Goal: Task Accomplishment & Management: Use online tool/utility

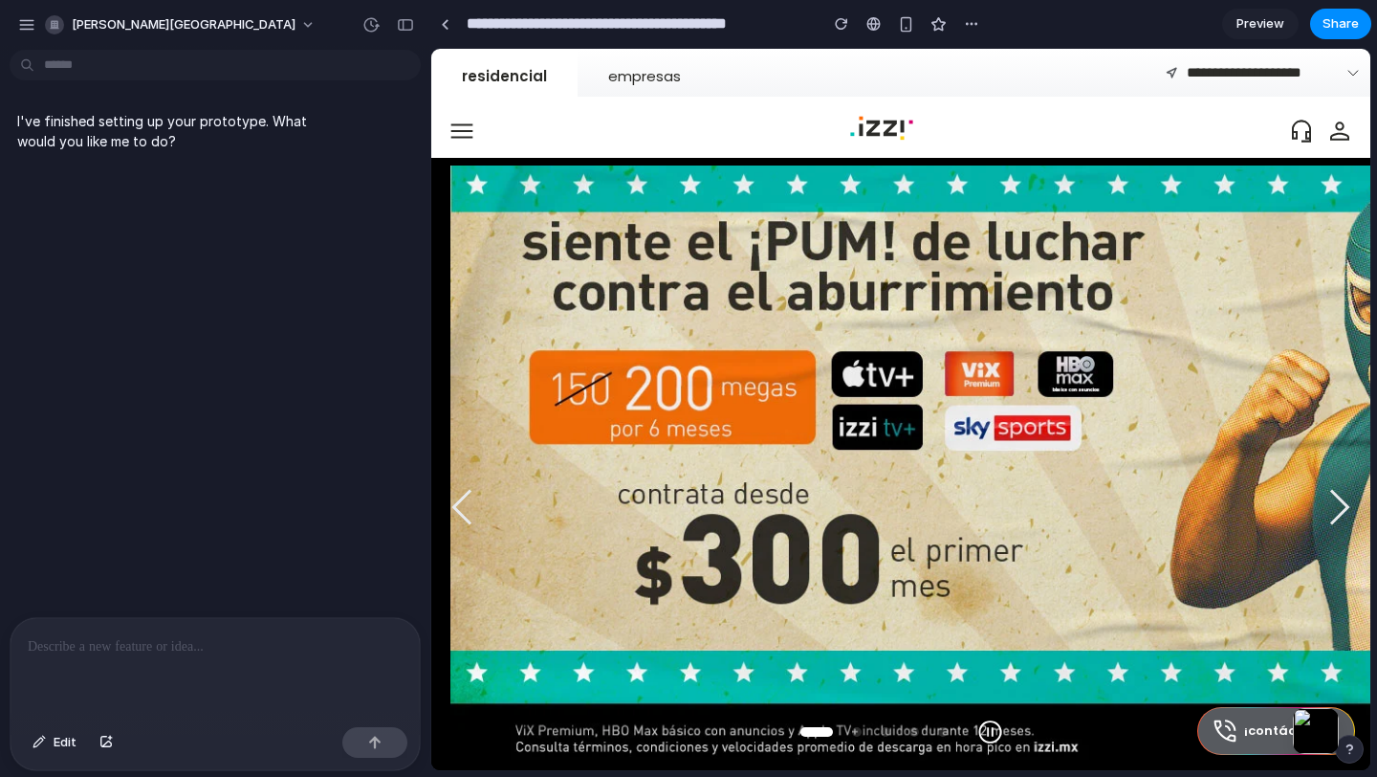
click at [126, 637] on p at bounding box center [215, 646] width 375 height 23
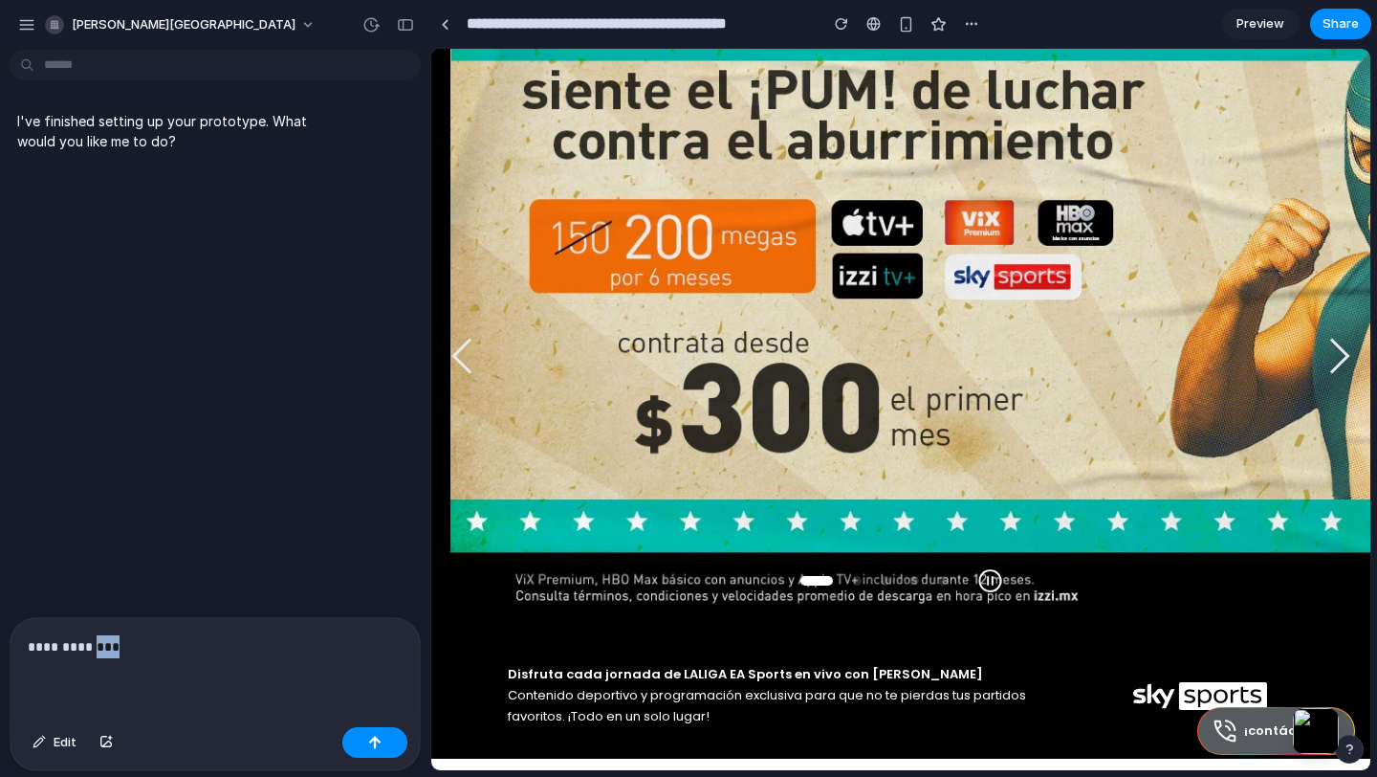
scroll to position [365, 0]
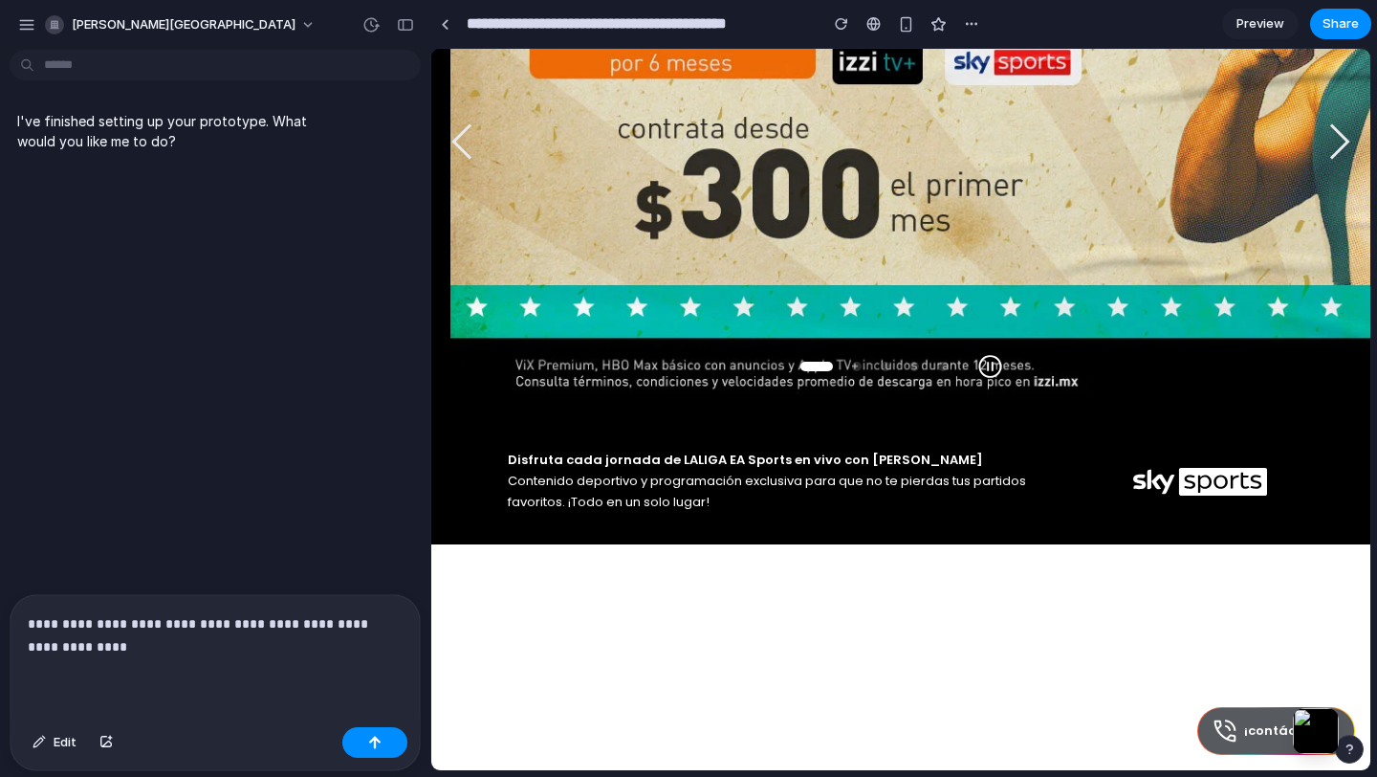
click at [302, 627] on p "**********" at bounding box center [215, 635] width 375 height 46
click at [259, 641] on p "**********" at bounding box center [215, 635] width 375 height 46
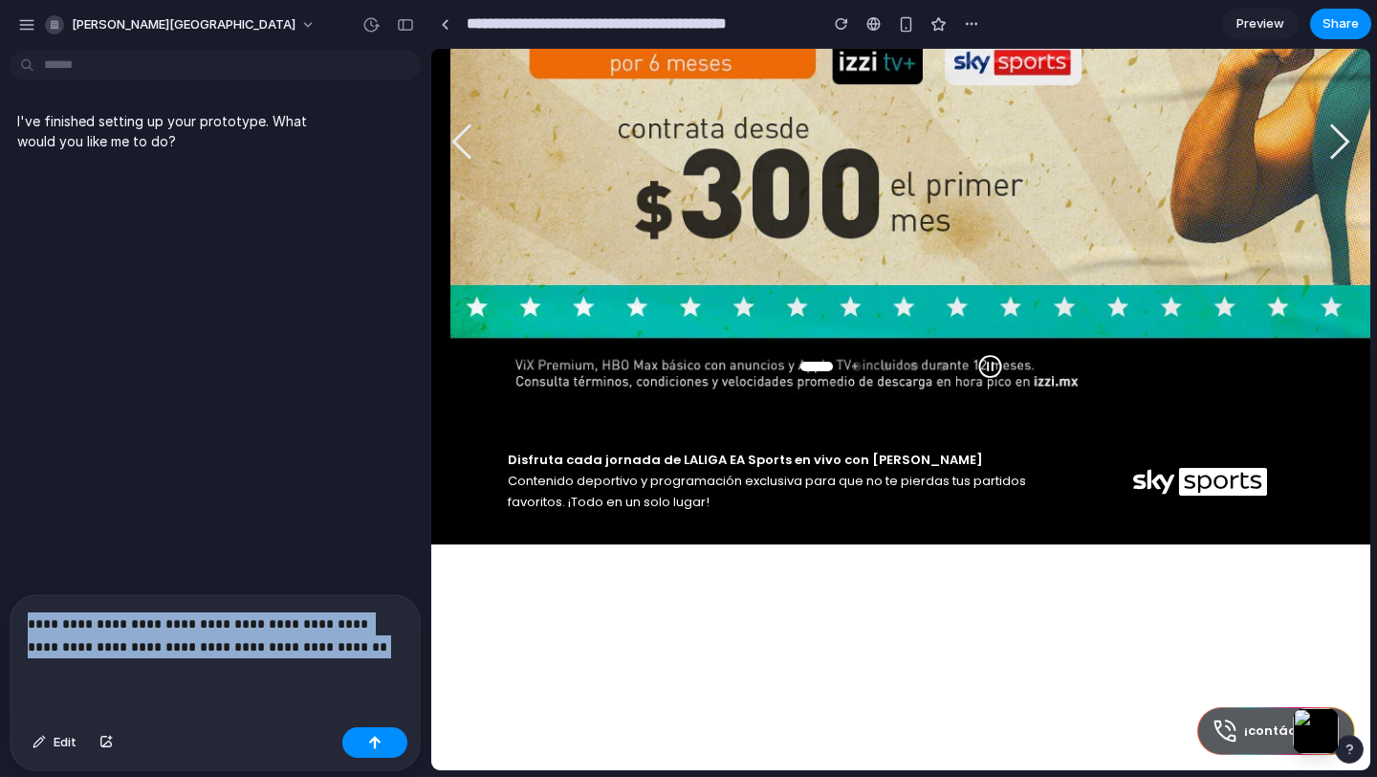
click at [353, 665] on div "**********" at bounding box center [215, 657] width 409 height 124
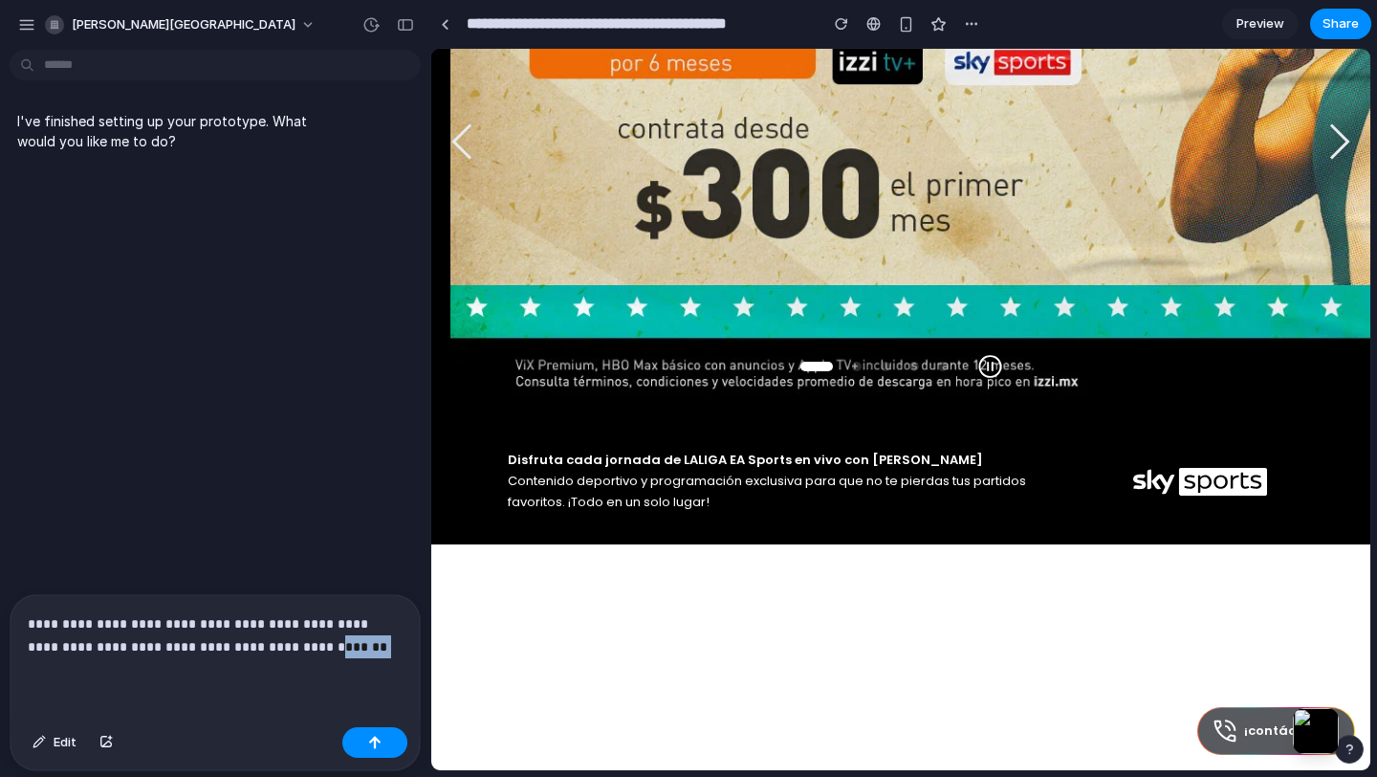
drag, startPoint x: 355, startPoint y: 647, endPoint x: 305, endPoint y: 647, distance: 49.7
click at [305, 647] on p "**********" at bounding box center [215, 635] width 375 height 46
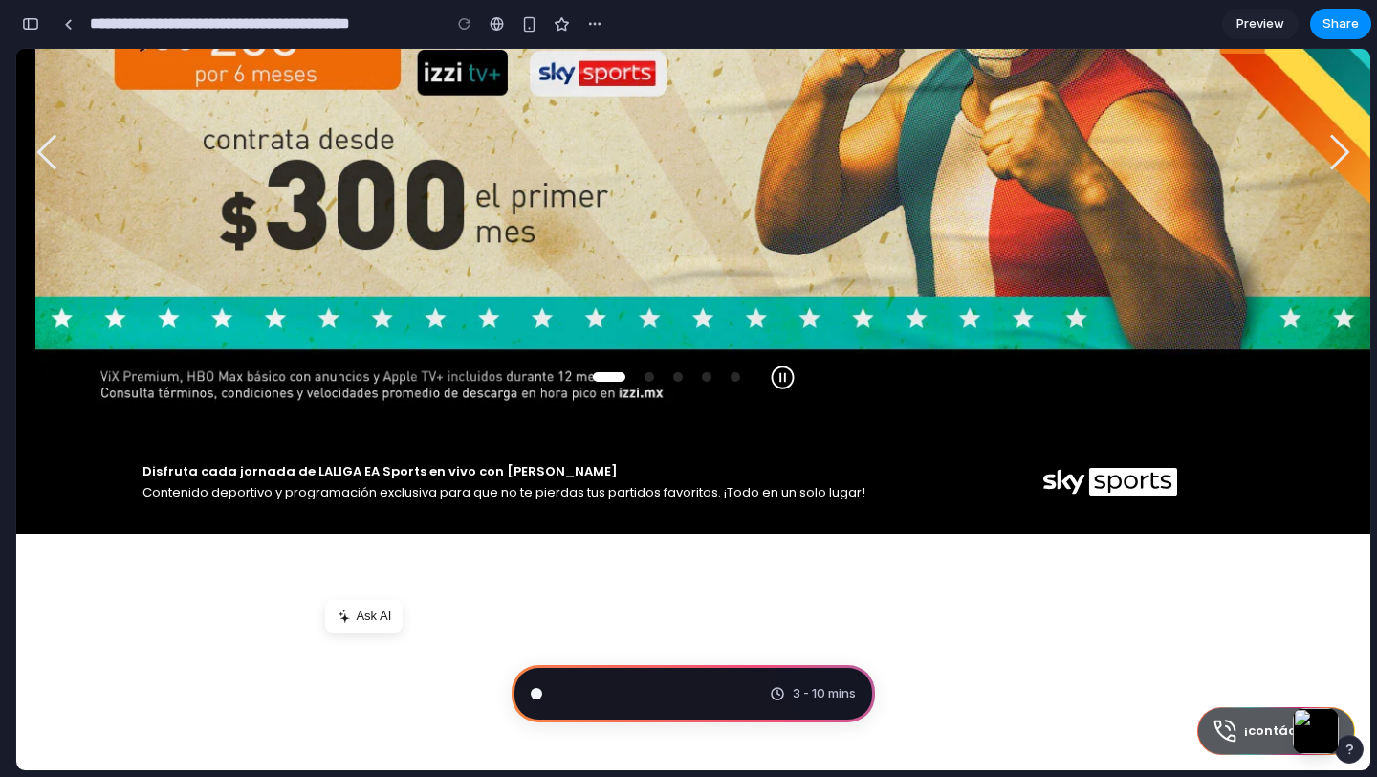
scroll to position [376, 0]
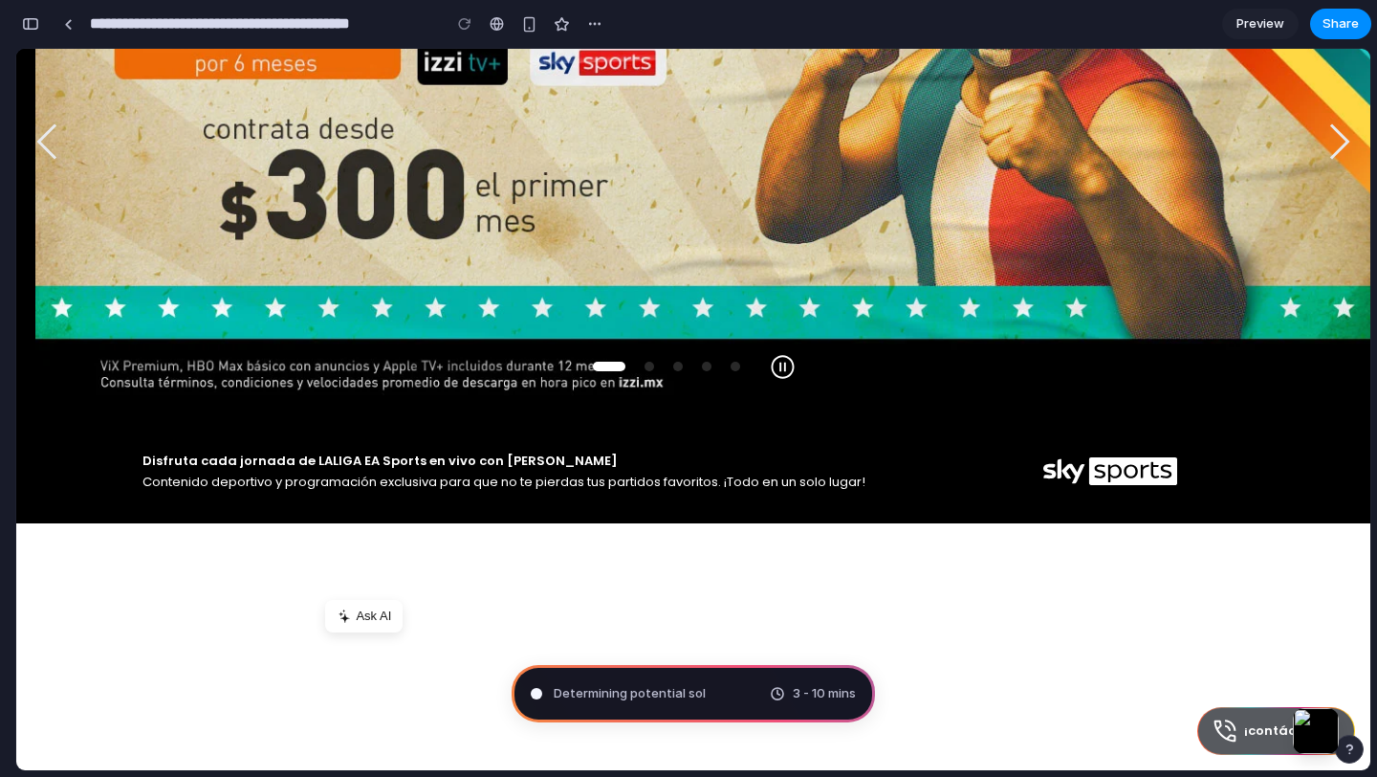
type input "**********"
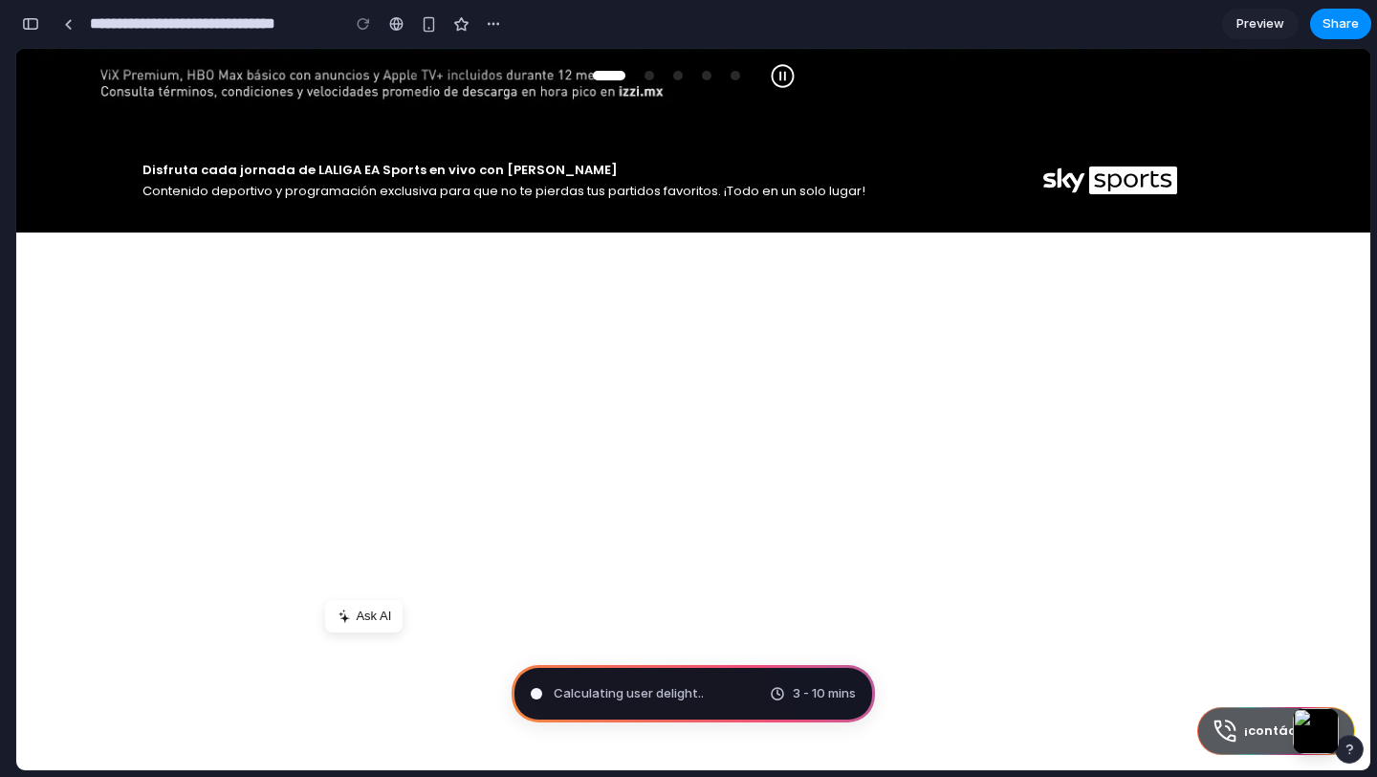
scroll to position [0, 0]
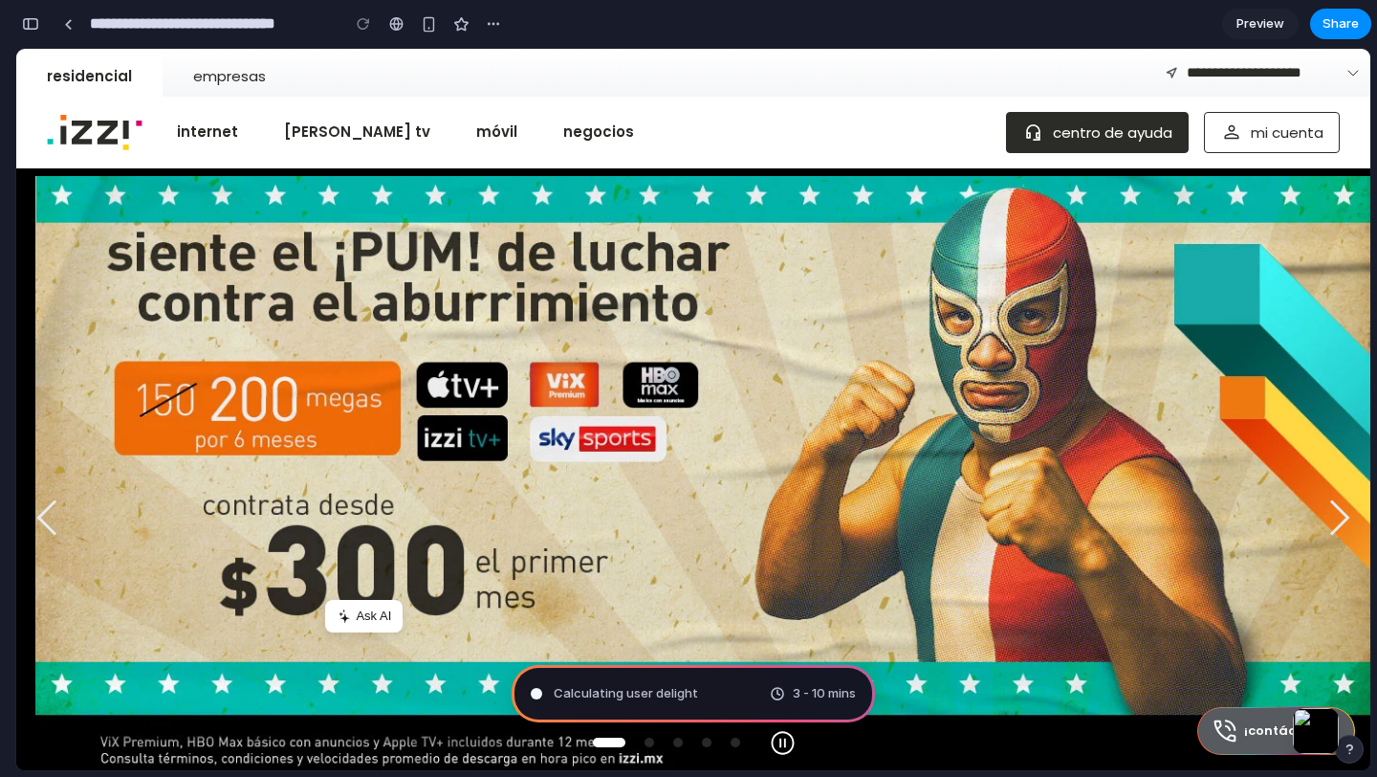
click at [1244, 18] on span "Preview" at bounding box center [1261, 23] width 48 height 19
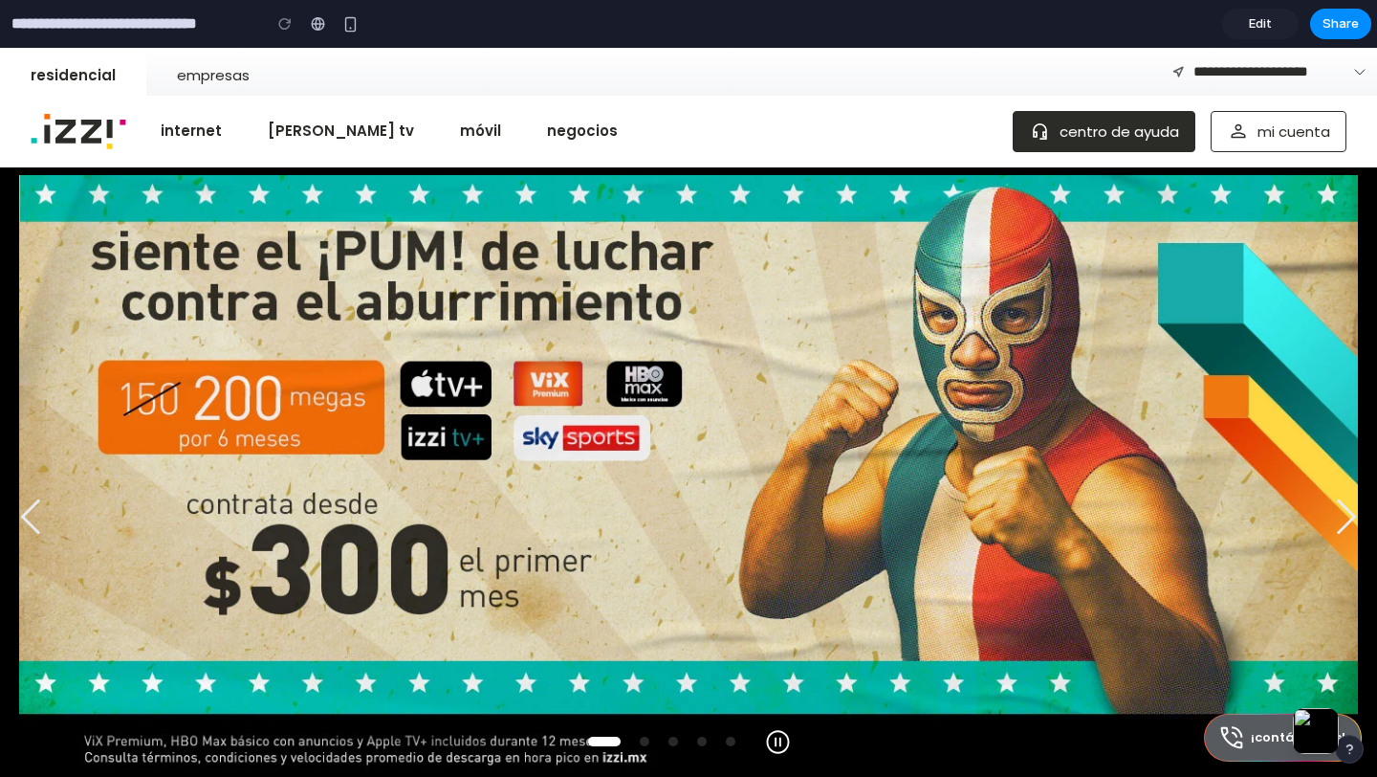
click at [1244, 18] on link "Edit" at bounding box center [1260, 24] width 77 height 31
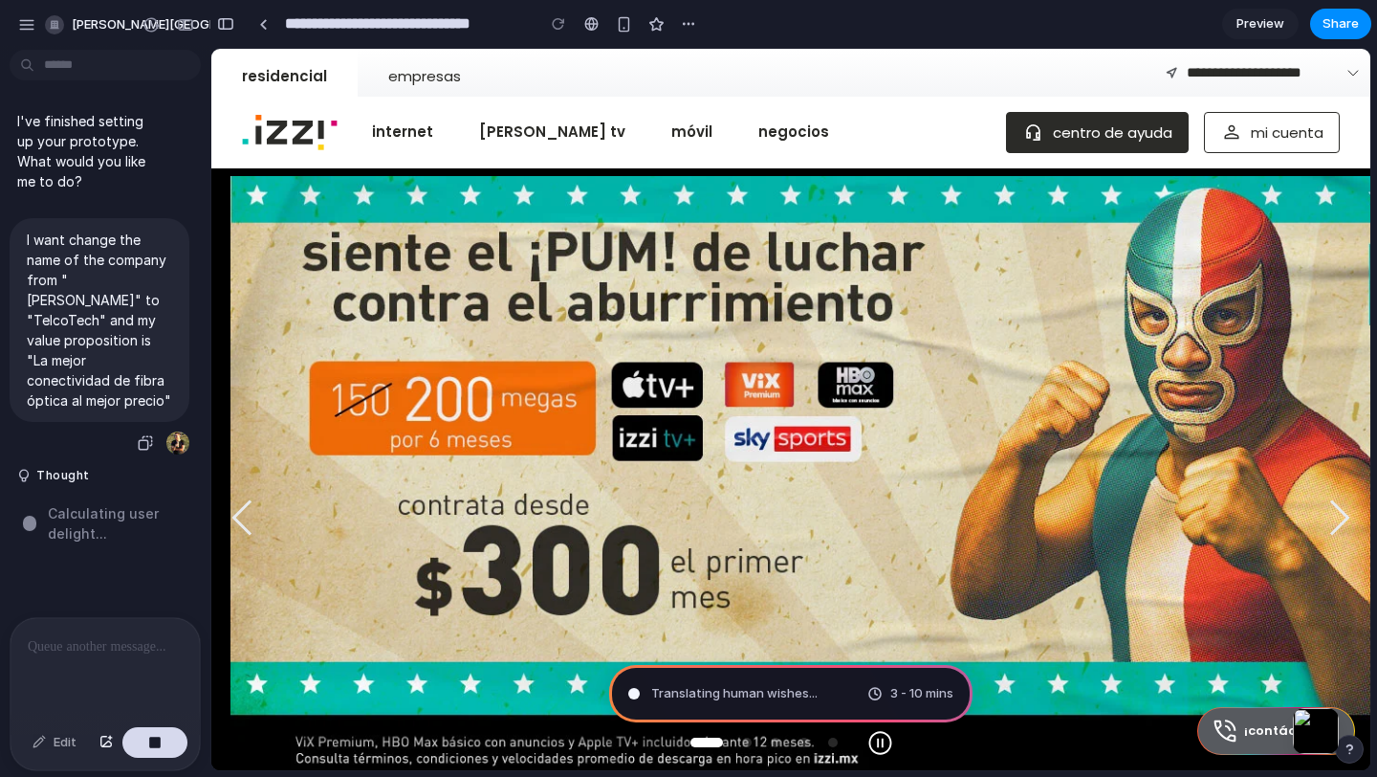
click at [59, 313] on p "I want change the name of the company from "[PERSON_NAME]" to "TelcoTech" and m…" at bounding box center [99, 320] width 145 height 181
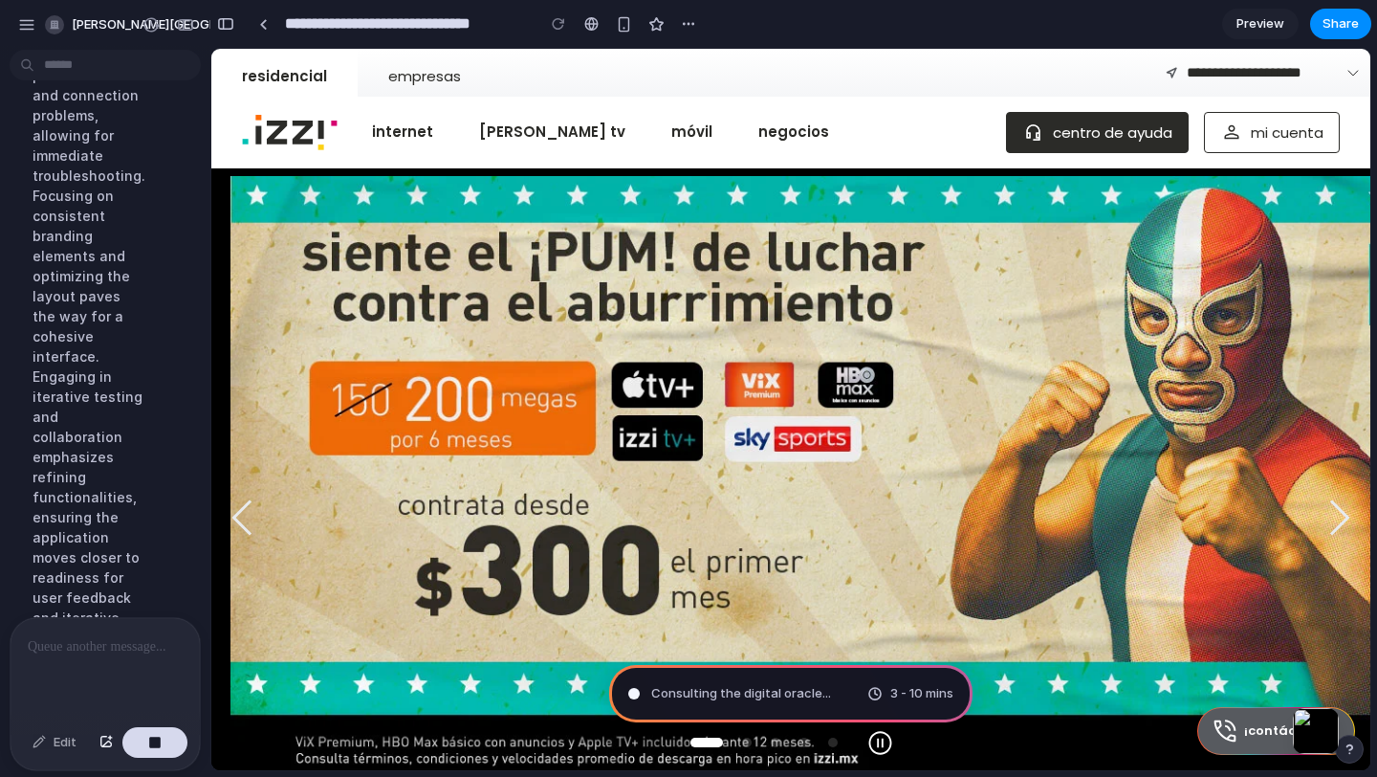
scroll to position [965, 0]
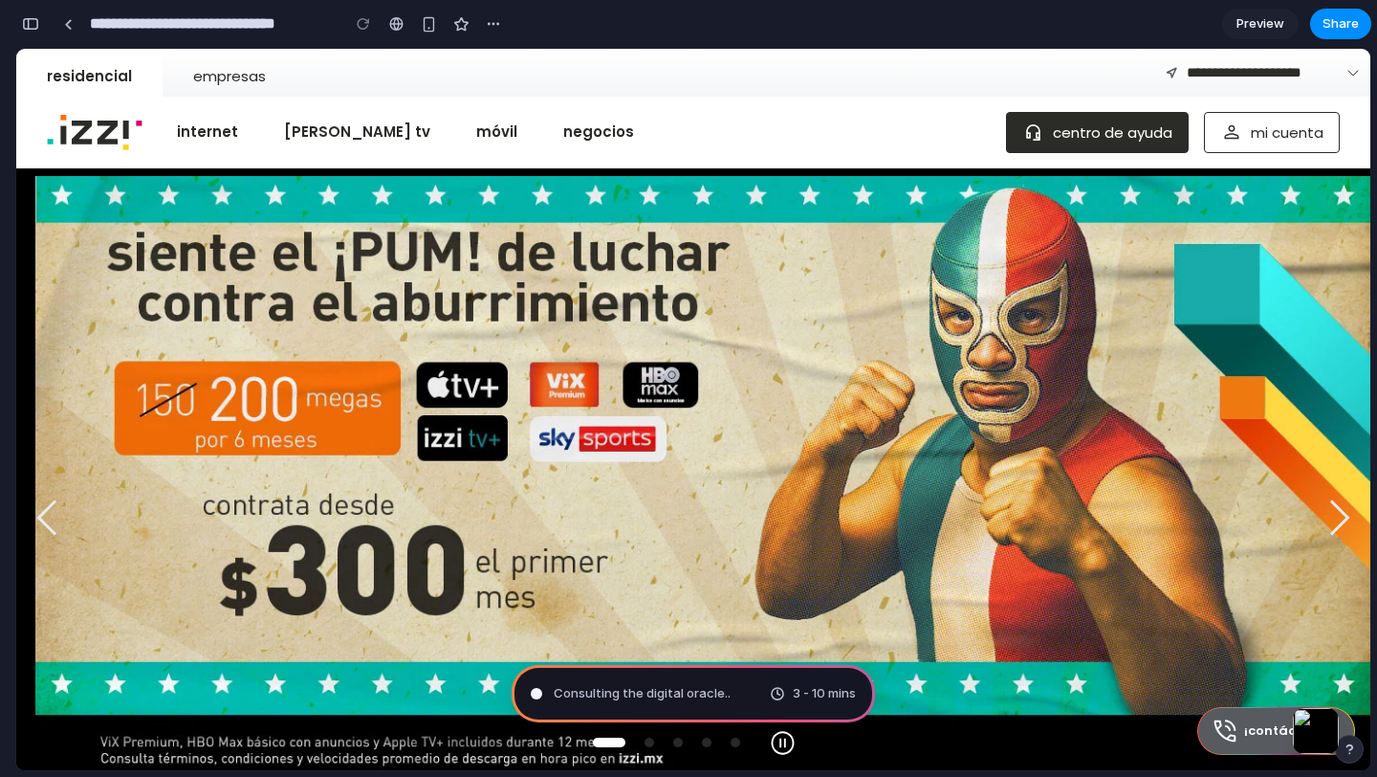
click at [48, 517] on img at bounding box center [47, 518] width 46 height 46
click at [53, 505] on img at bounding box center [47, 518] width 46 height 46
click at [50, 517] on img at bounding box center [47, 518] width 46 height 46
click at [686, 746] on div at bounding box center [671, 743] width 164 height 10
click at [679, 746] on span at bounding box center [678, 743] width 10 height 10
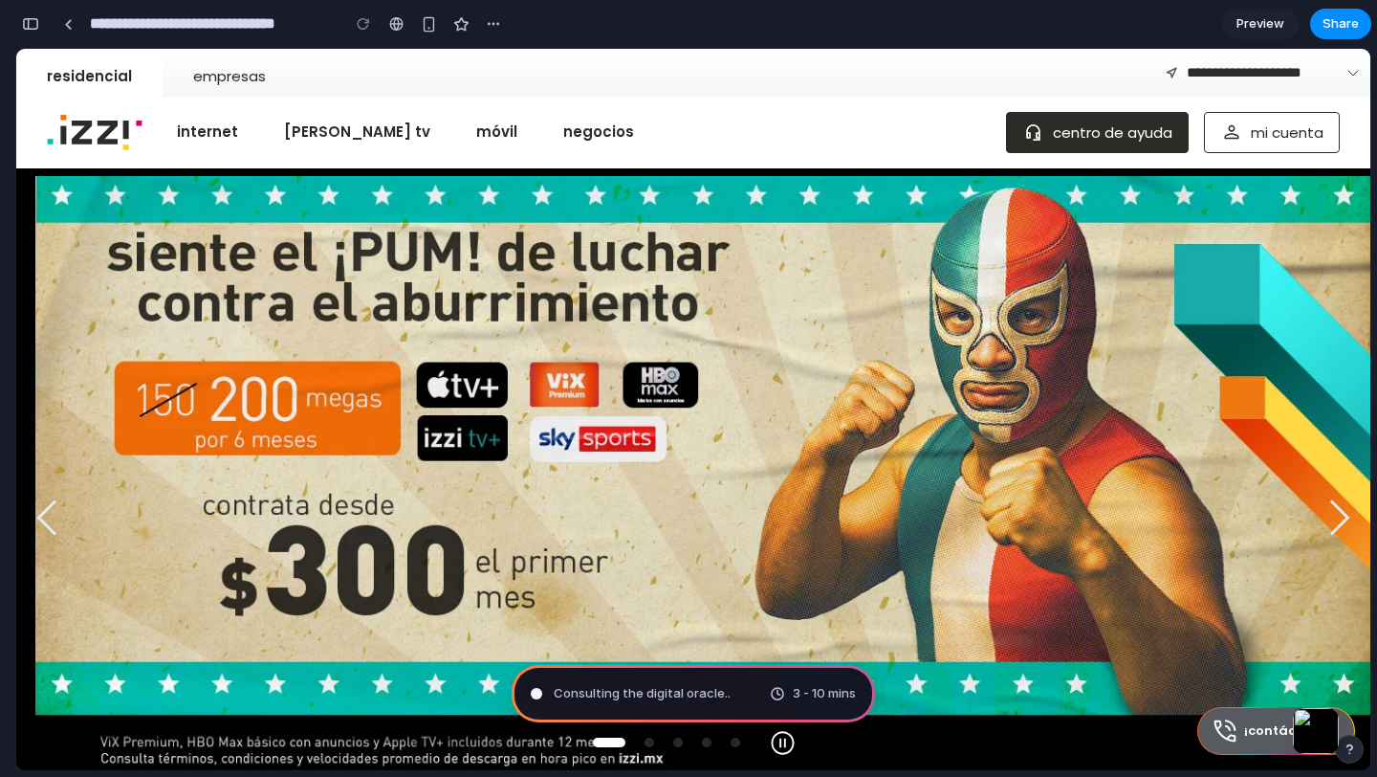
click at [679, 746] on span at bounding box center [678, 743] width 10 height 10
drag, startPoint x: 679, startPoint y: 746, endPoint x: 531, endPoint y: 746, distance: 148.3
click at [533, 746] on div at bounding box center [693, 743] width 1354 height 30
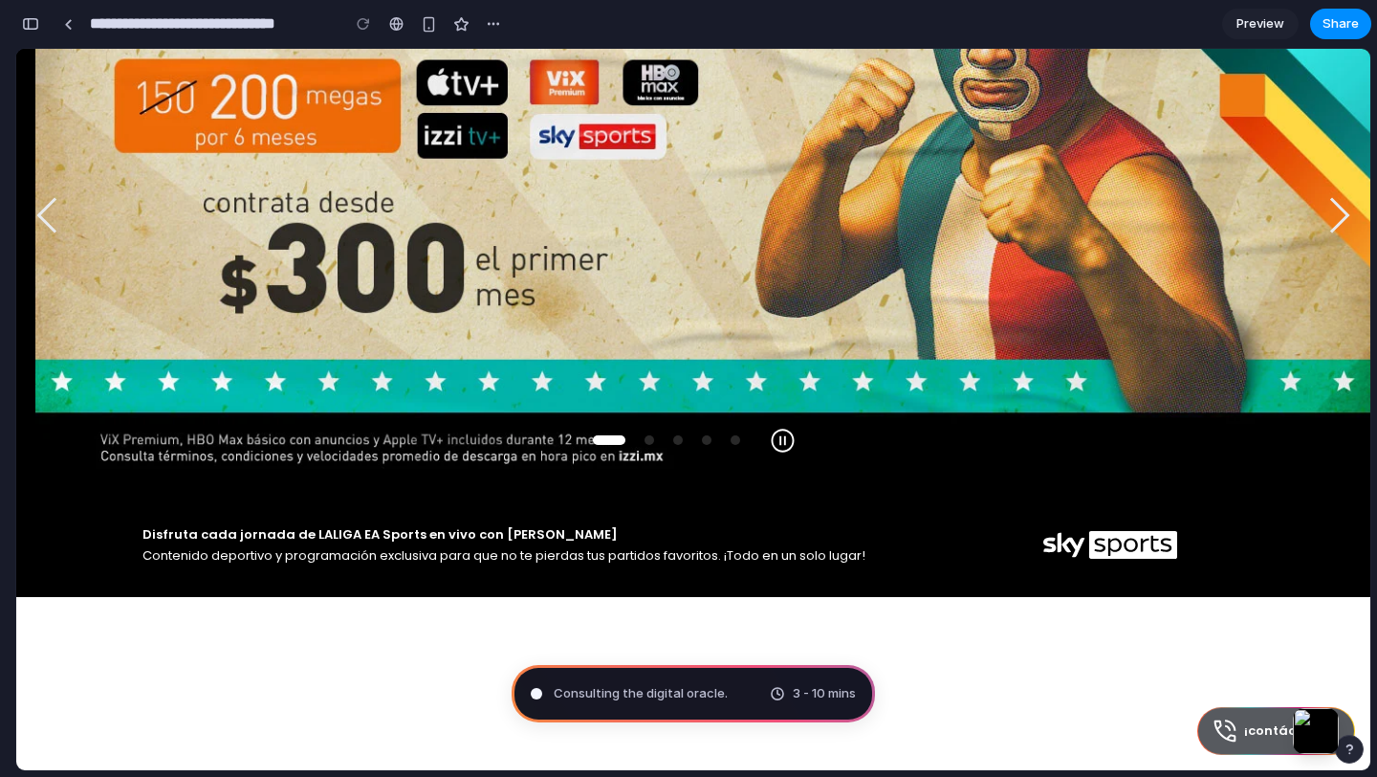
scroll to position [276, 0]
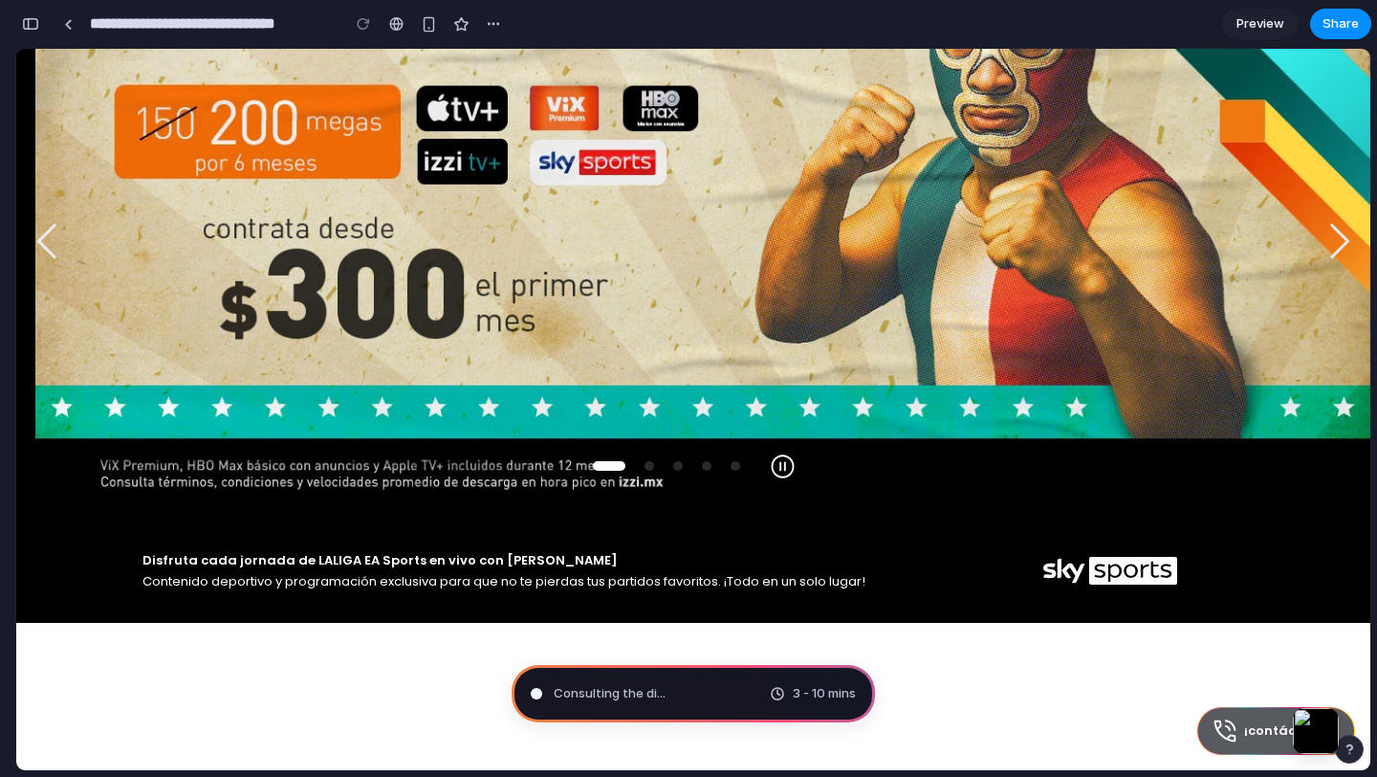
click at [782, 466] on img at bounding box center [783, 466] width 30 height 30
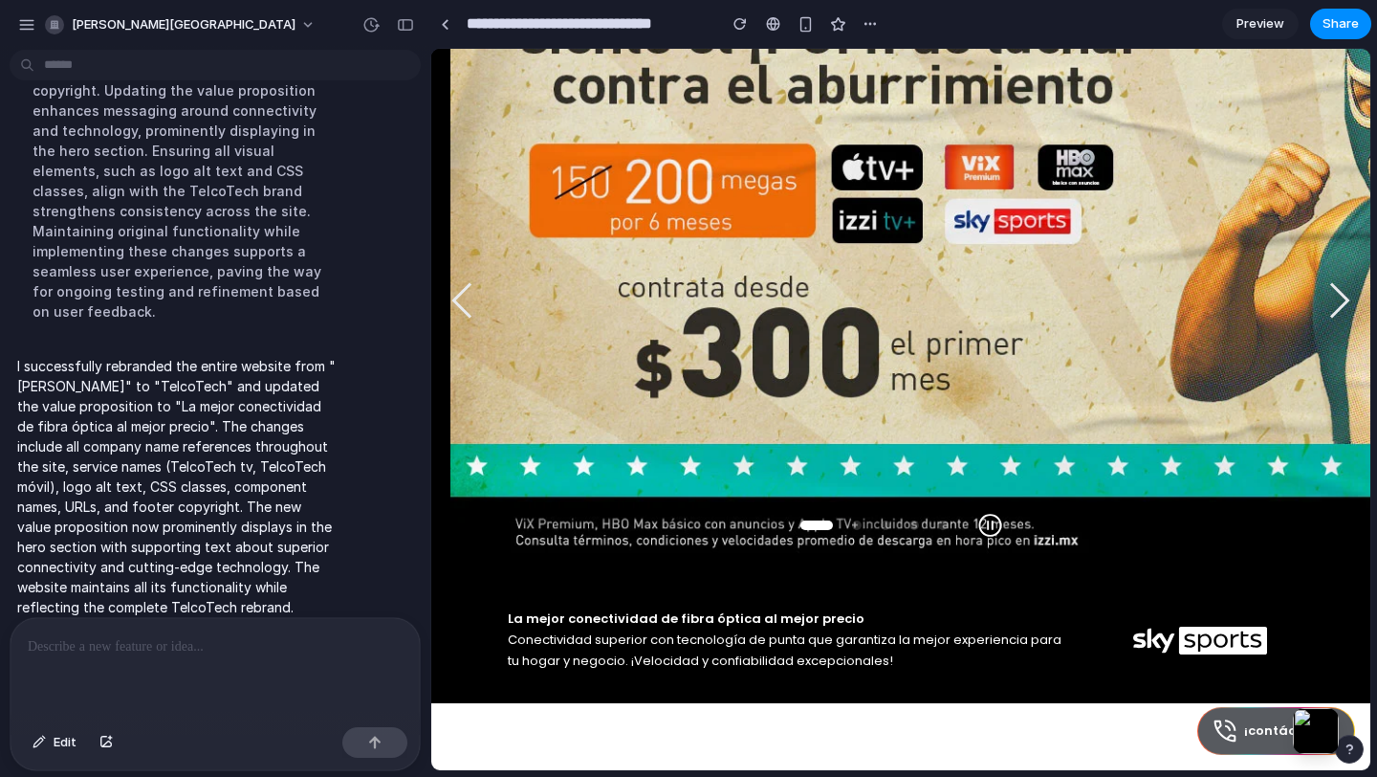
scroll to position [0, 0]
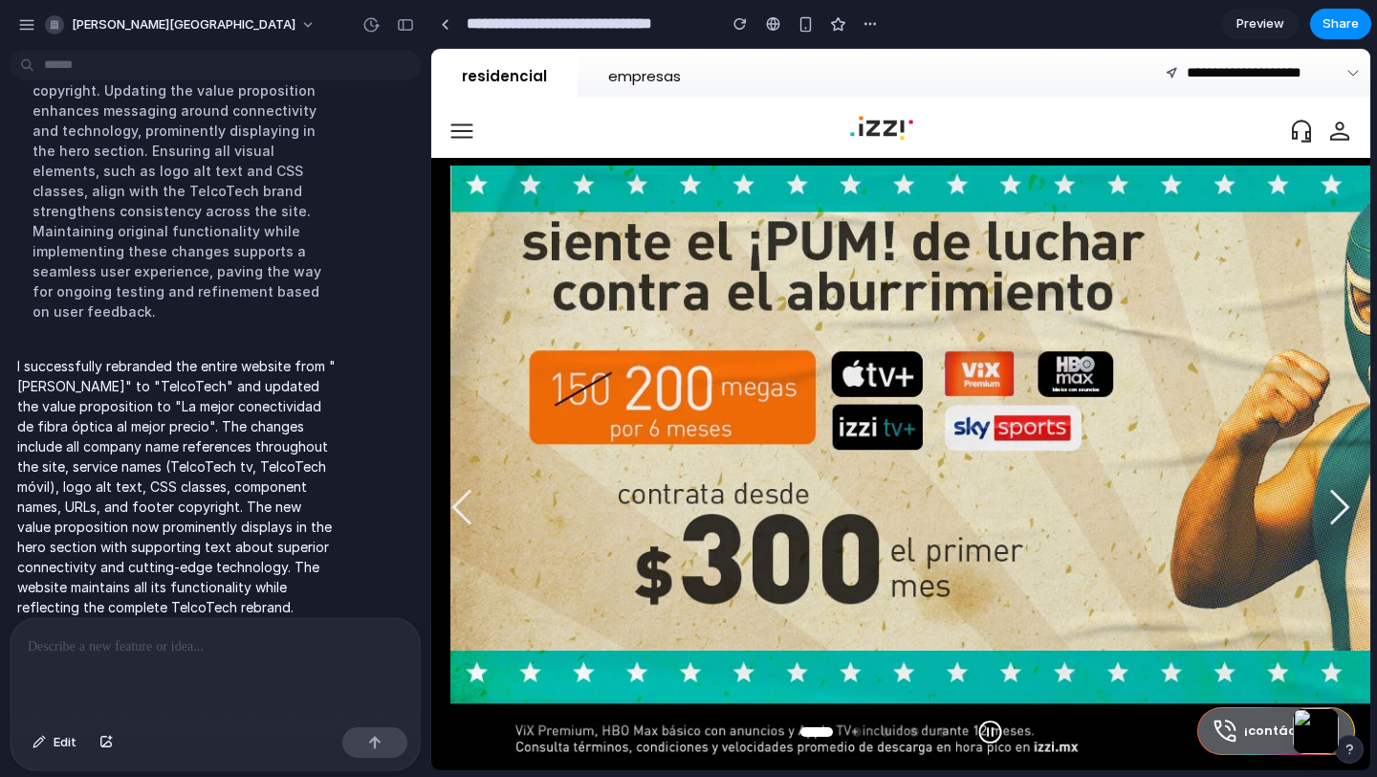
click at [659, 63] on link "empresas" at bounding box center [645, 73] width 134 height 48
